Goal: Check status: Check status

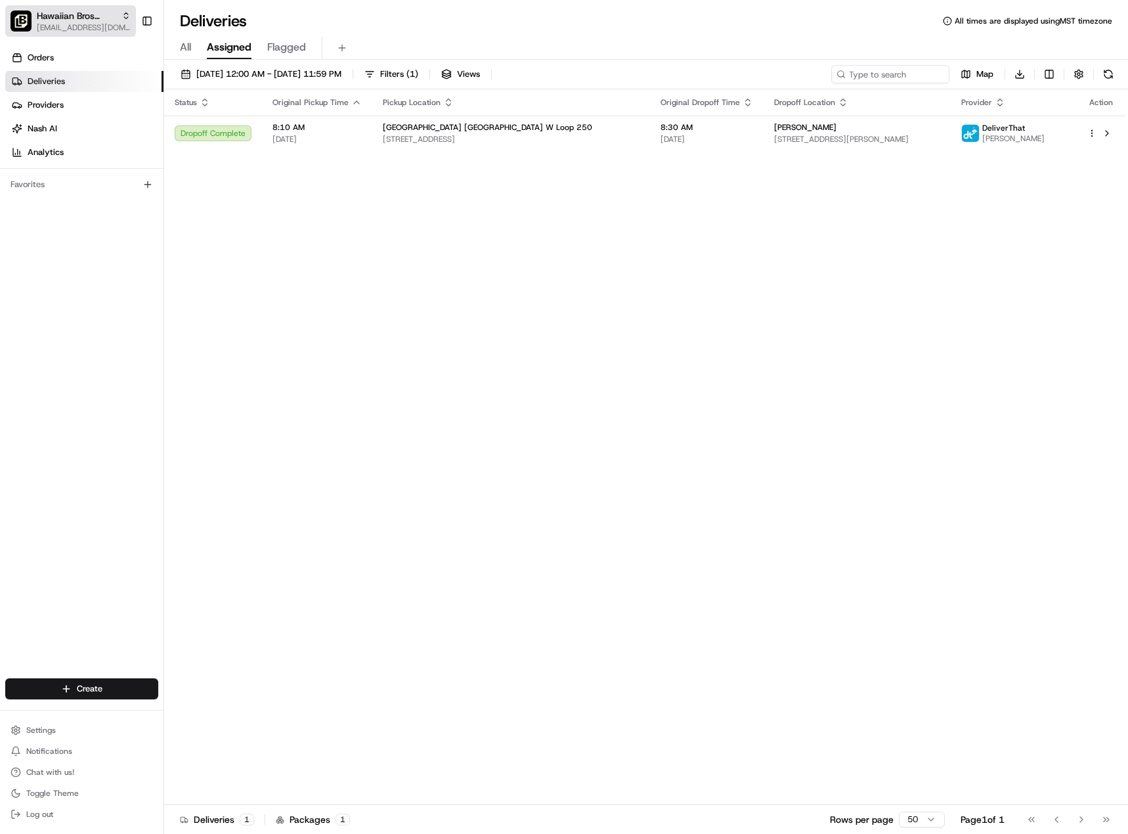
click at [102, 20] on span "Hawaiian Bros (Midland_TX_W Loop 250)" at bounding box center [76, 15] width 79 height 13
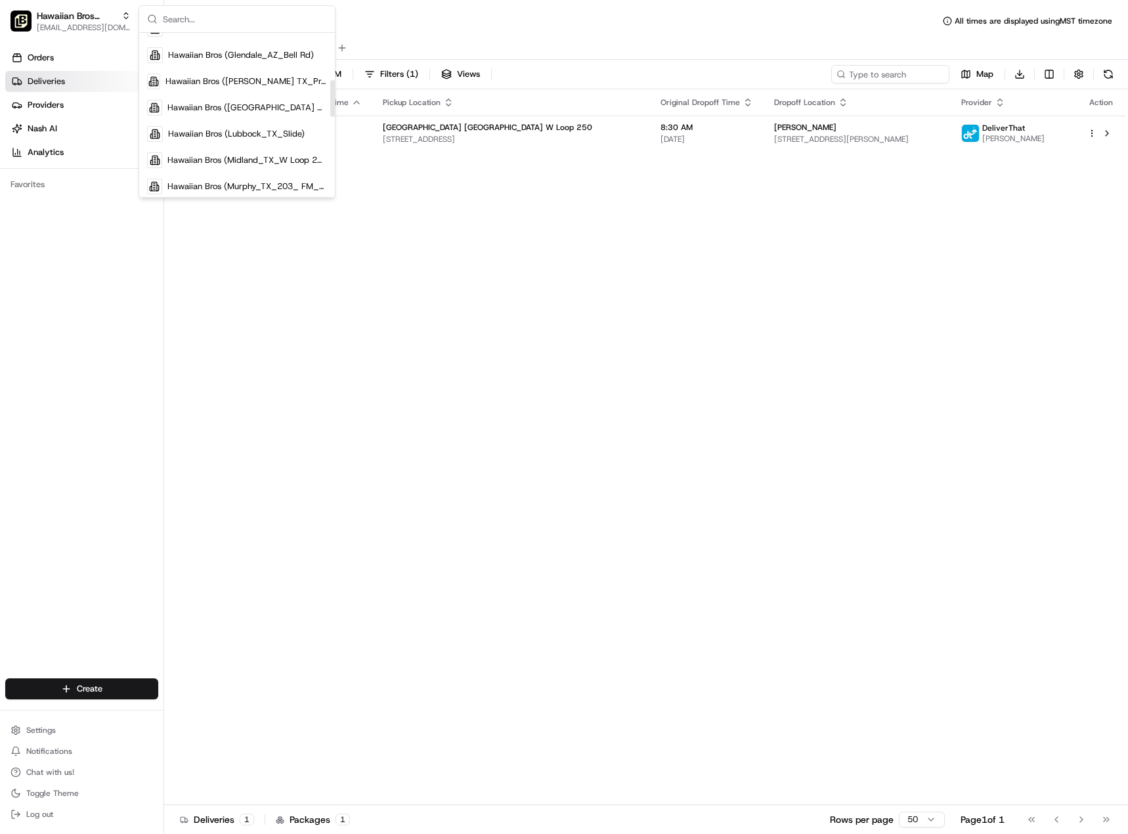
scroll to position [263, 0]
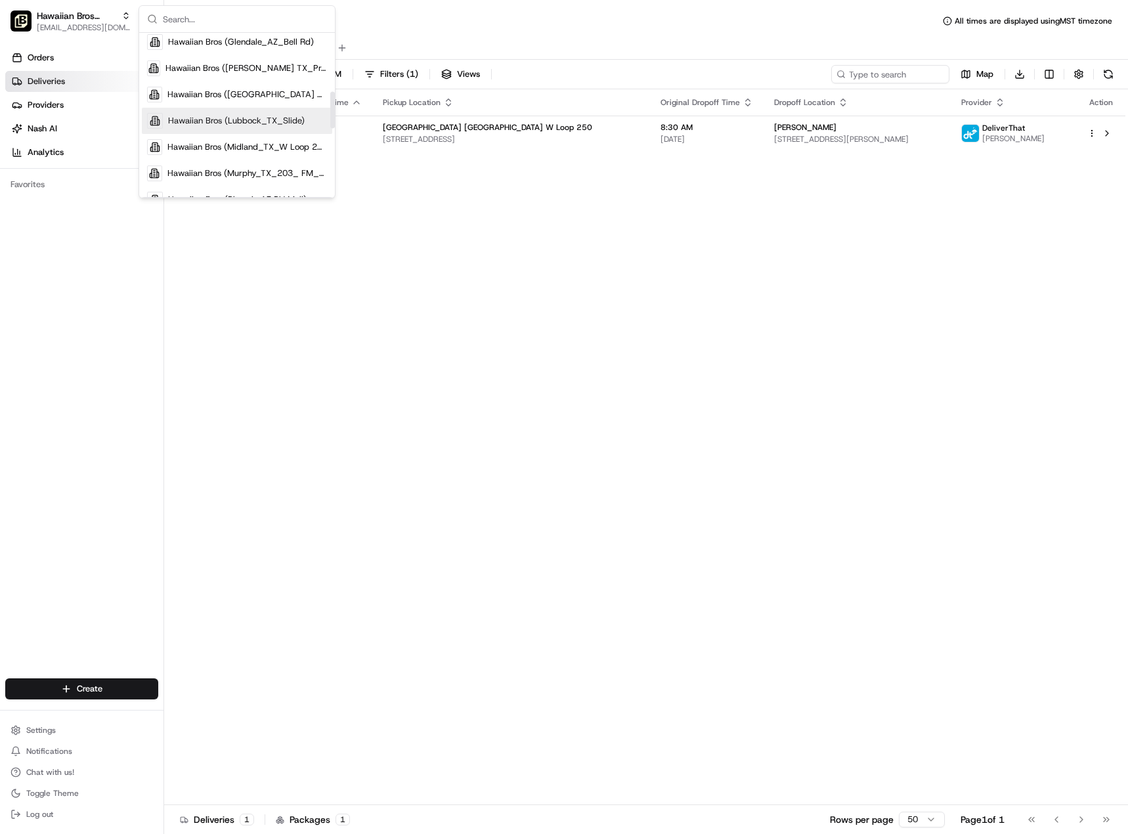
click at [280, 121] on span "Hawaiian Bros (Lubbock_TX_Slide)" at bounding box center [236, 121] width 137 height 12
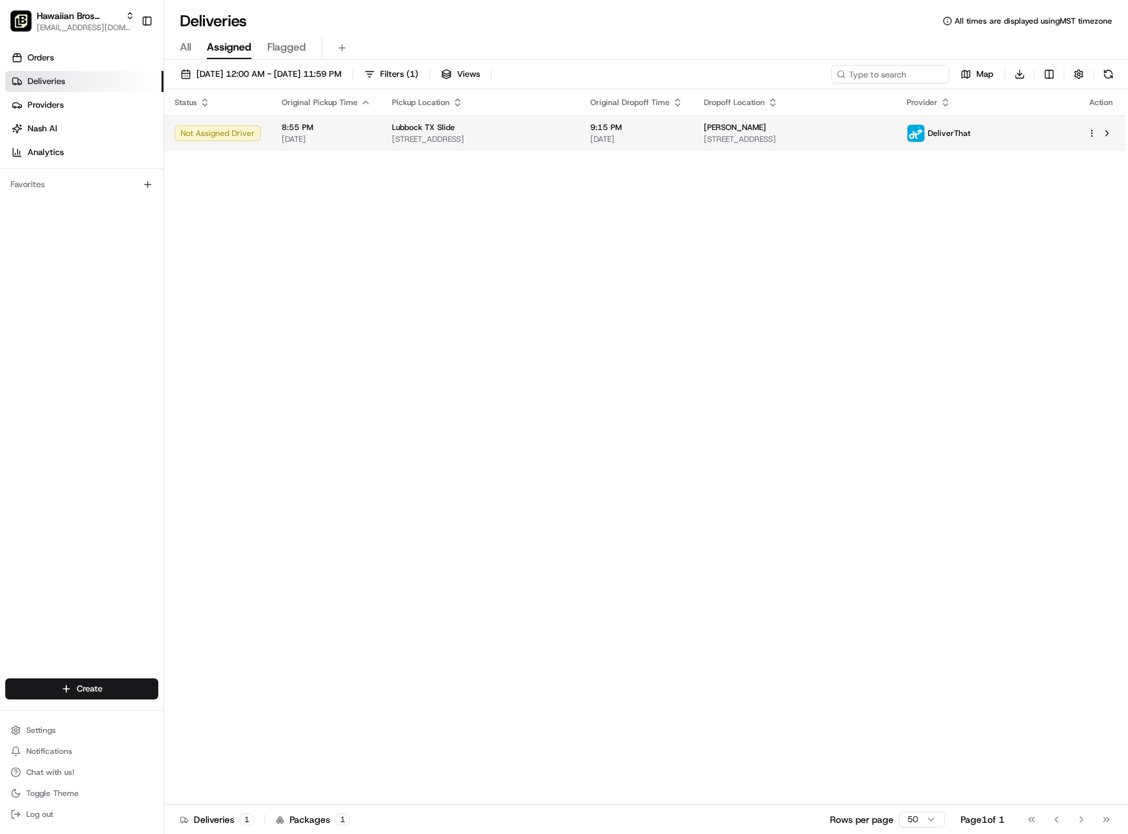
click at [224, 140] on div "Not Assigned Driver" at bounding box center [218, 133] width 86 height 16
click at [970, 131] on span "DeliverThat" at bounding box center [948, 133] width 43 height 11
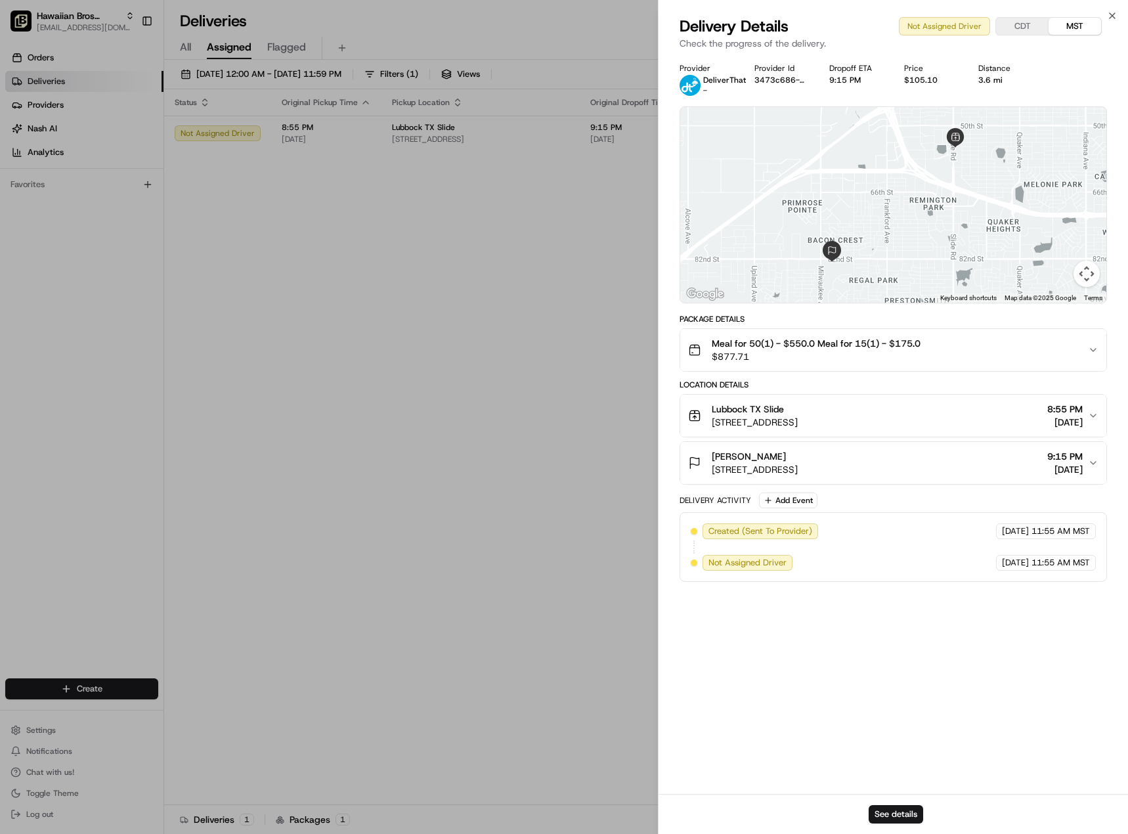
drag, startPoint x: 773, startPoint y: 550, endPoint x: 766, endPoint y: 572, distance: 22.6
click at [770, 551] on div "Created (Sent To Provider) DeliverThat [DATE] 11:55 AM MST Not Assigned Driver …" at bounding box center [893, 546] width 405 height 47
drag, startPoint x: 762, startPoint y: 578, endPoint x: 769, endPoint y: 568, distance: 11.8
click at [766, 571] on div "Created (Sent To Provider) DeliverThat [DATE] 11:55 AM MST Not Assigned Driver …" at bounding box center [892, 547] width 427 height 70
click at [767, 568] on div "Not Assigned Driver" at bounding box center [747, 563] width 90 height 16
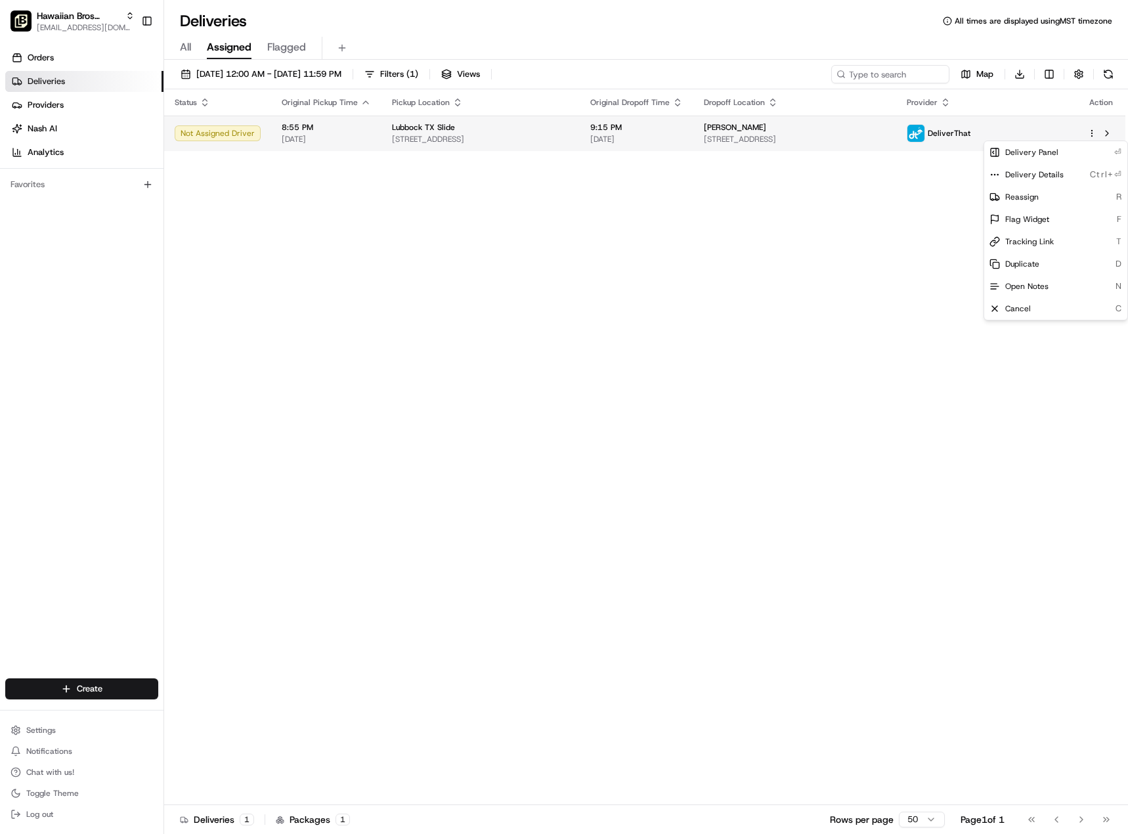
click at [1094, 134] on html "Hawaiian Bros (Lubbock_TX_Slide) [EMAIL_ADDRESS][DOMAIN_NAME] Toggle Sidebar Or…" at bounding box center [564, 417] width 1128 height 834
click at [740, 335] on html "Hawaiian Bros (Lubbock_TX_Slide) [EMAIL_ADDRESS][DOMAIN_NAME] Toggle Sidebar Or…" at bounding box center [564, 417] width 1128 height 834
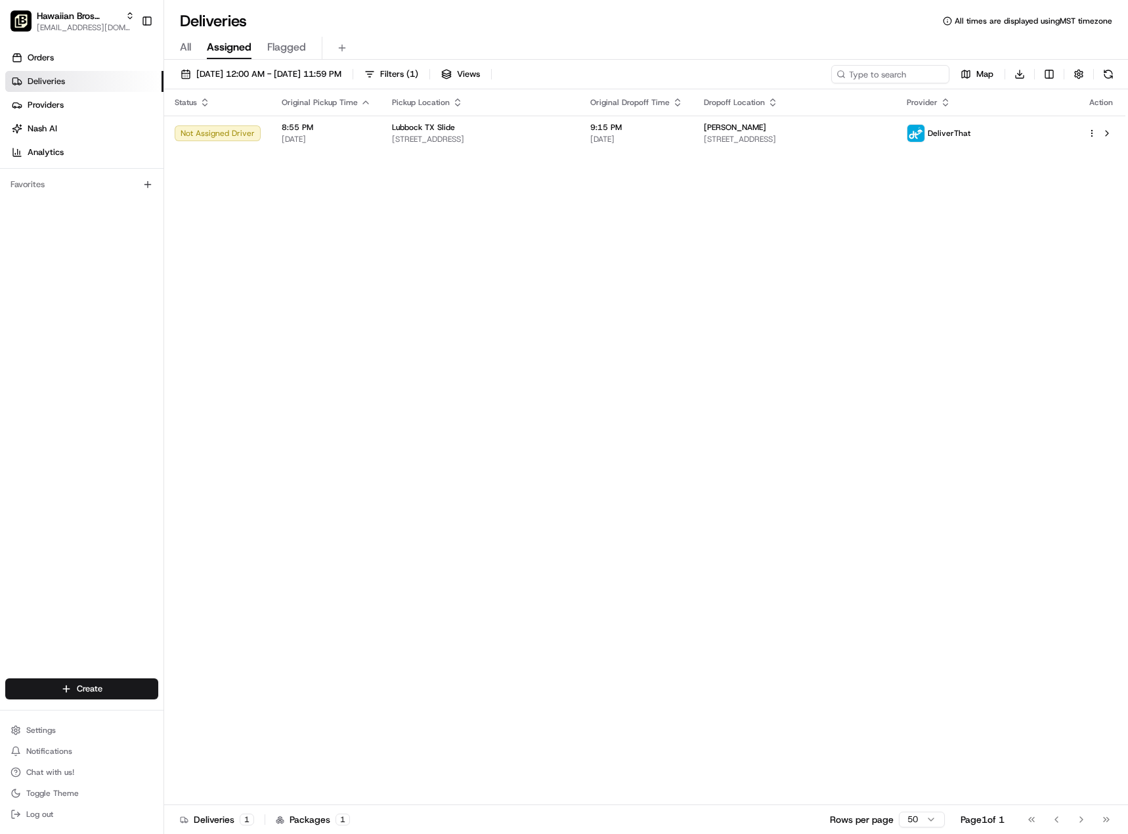
click at [332, 303] on div "Status Original Pickup Time Pickup Location Original Dropoff Time Dropoff Locat…" at bounding box center [644, 446] width 961 height 715
click at [189, 47] on span "All" at bounding box center [185, 47] width 11 height 16
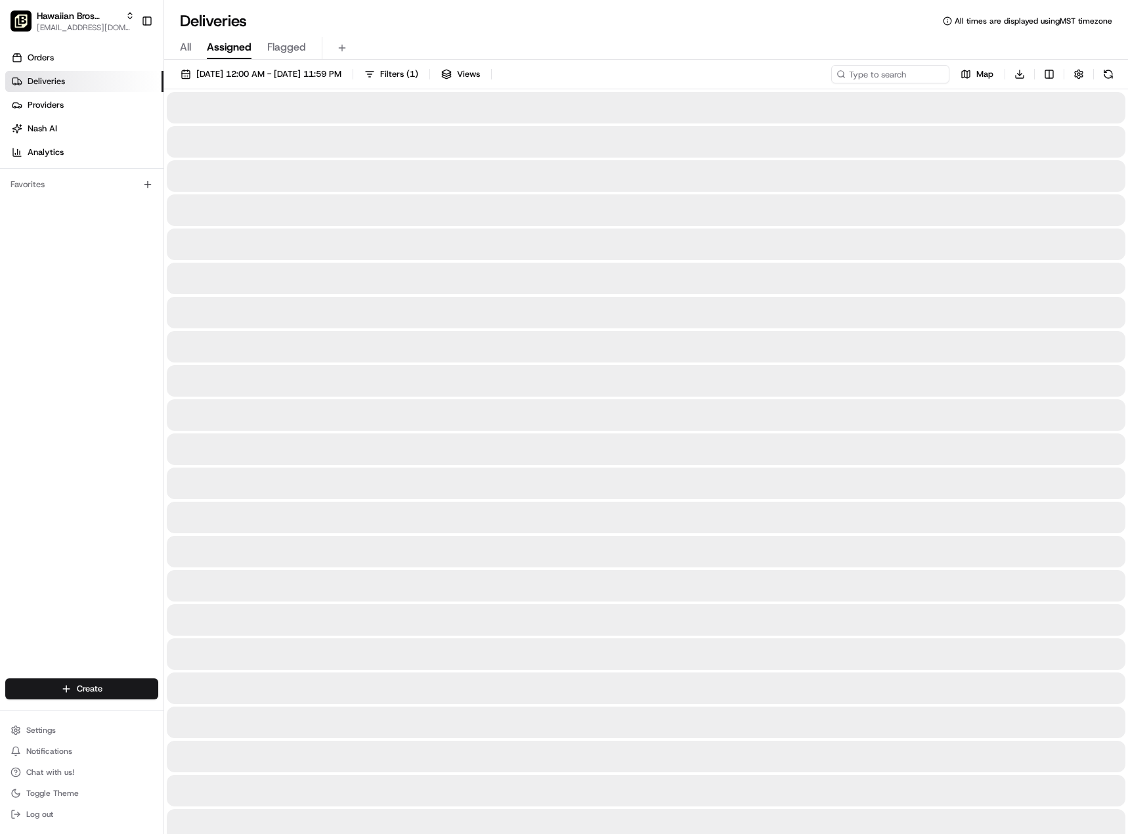
click at [236, 45] on span "Assigned" at bounding box center [229, 47] width 45 height 16
